Goal: Find specific page/section: Find specific page/section

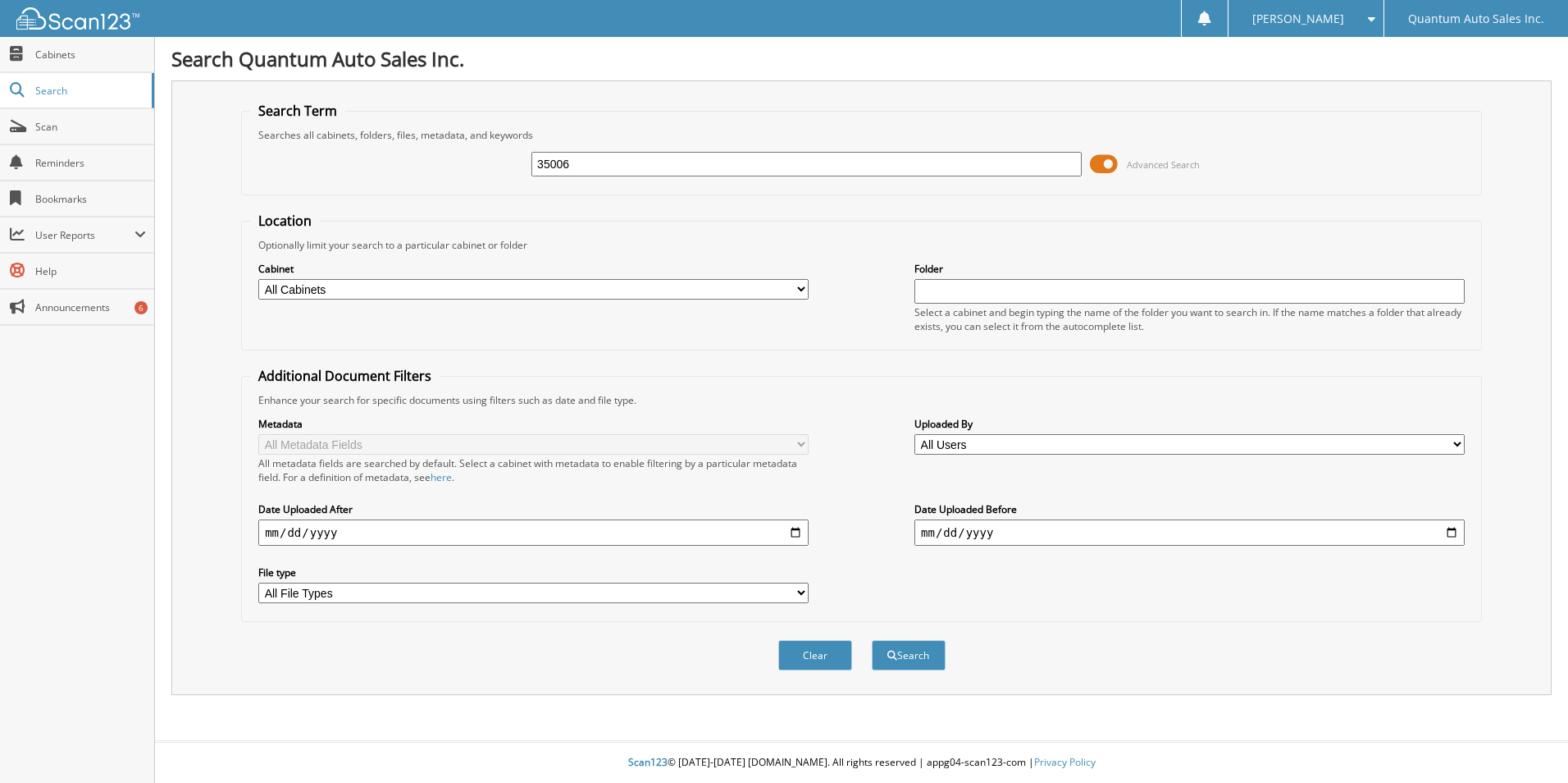
type input "35006"
click at [872, 640] on button "Search" at bounding box center [908, 655] width 74 height 31
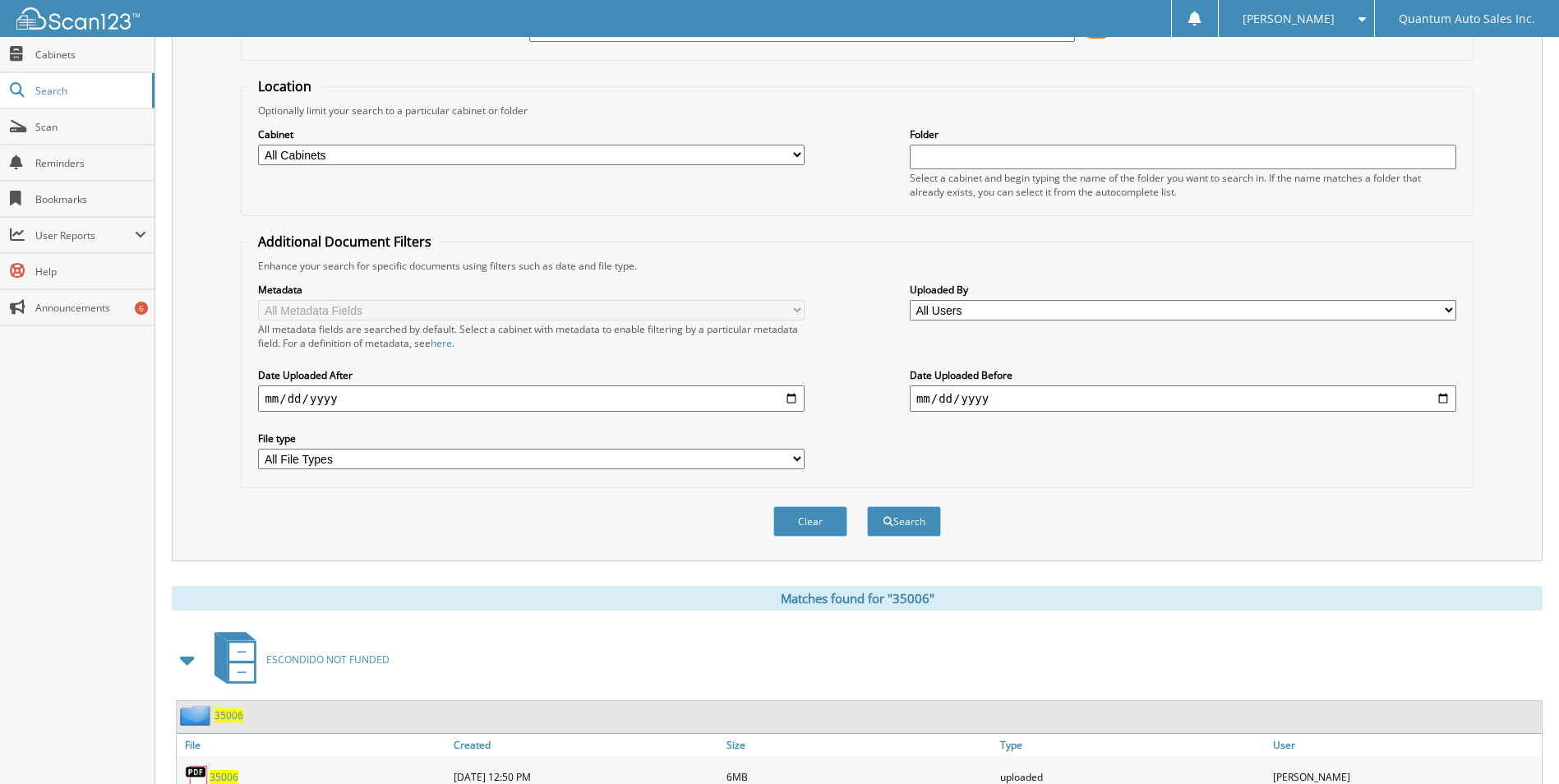
scroll to position [226, 0]
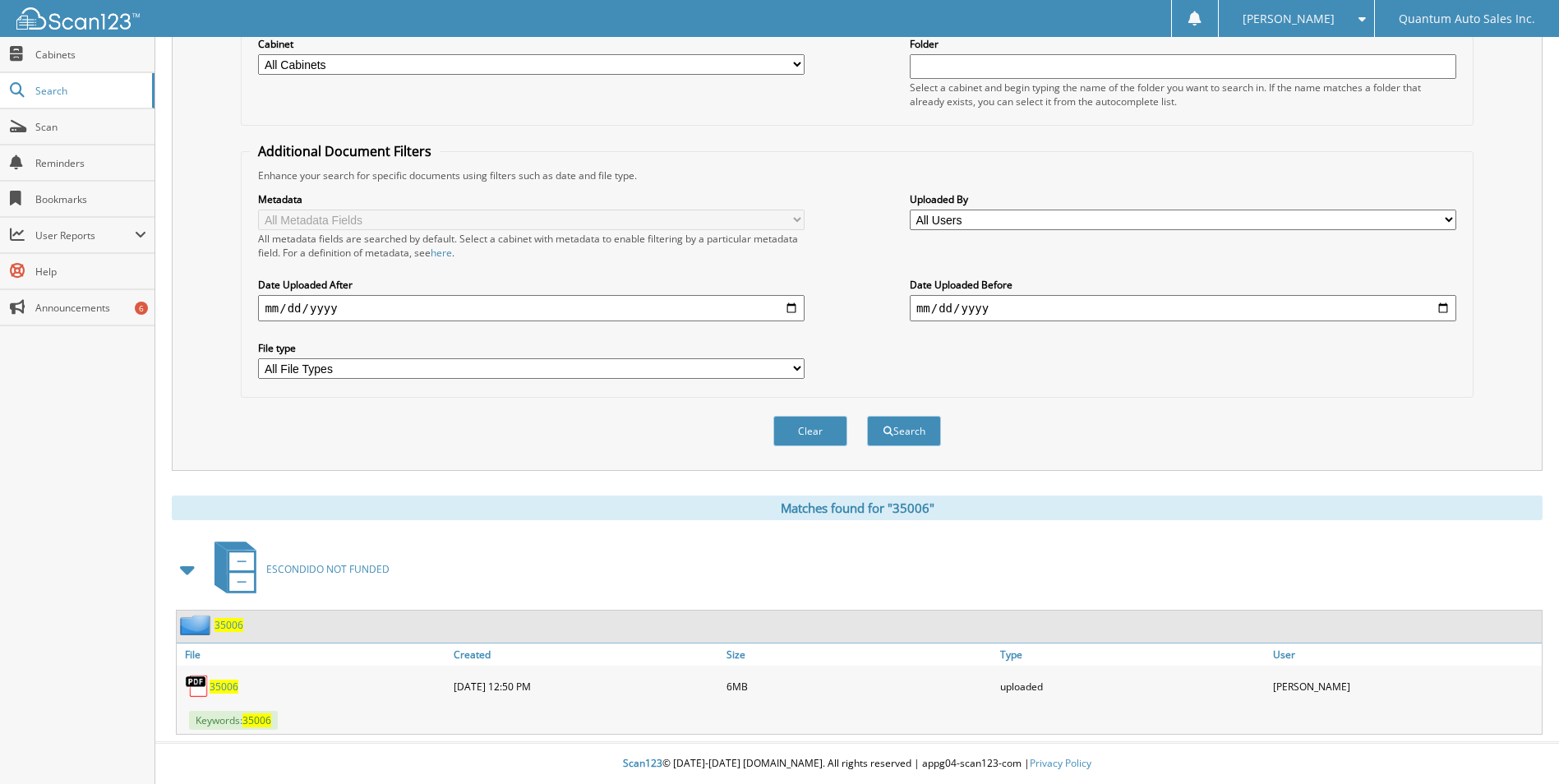
drag, startPoint x: 220, startPoint y: 686, endPoint x: 242, endPoint y: 685, distance: 22.0
click at [220, 686] on span "35006" at bounding box center [224, 686] width 29 height 14
